Goal: Task Accomplishment & Management: Complete application form

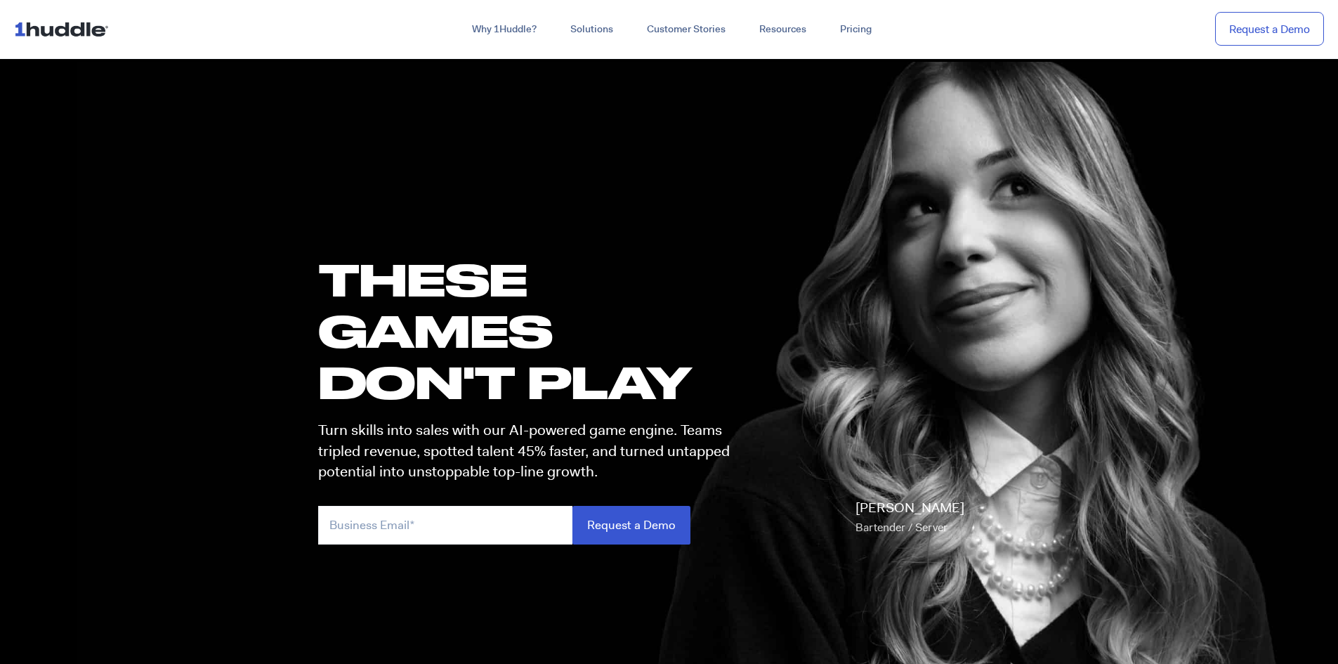
click at [37, 28] on img at bounding box center [64, 28] width 100 height 27
click at [423, 524] on input "email" at bounding box center [445, 525] width 254 height 39
type input "[EMAIL_ADDRESS][DOMAIN_NAME]"
click at [573, 506] on input "Request a Demo" at bounding box center [632, 525] width 118 height 39
